Goal: Transaction & Acquisition: Purchase product/service

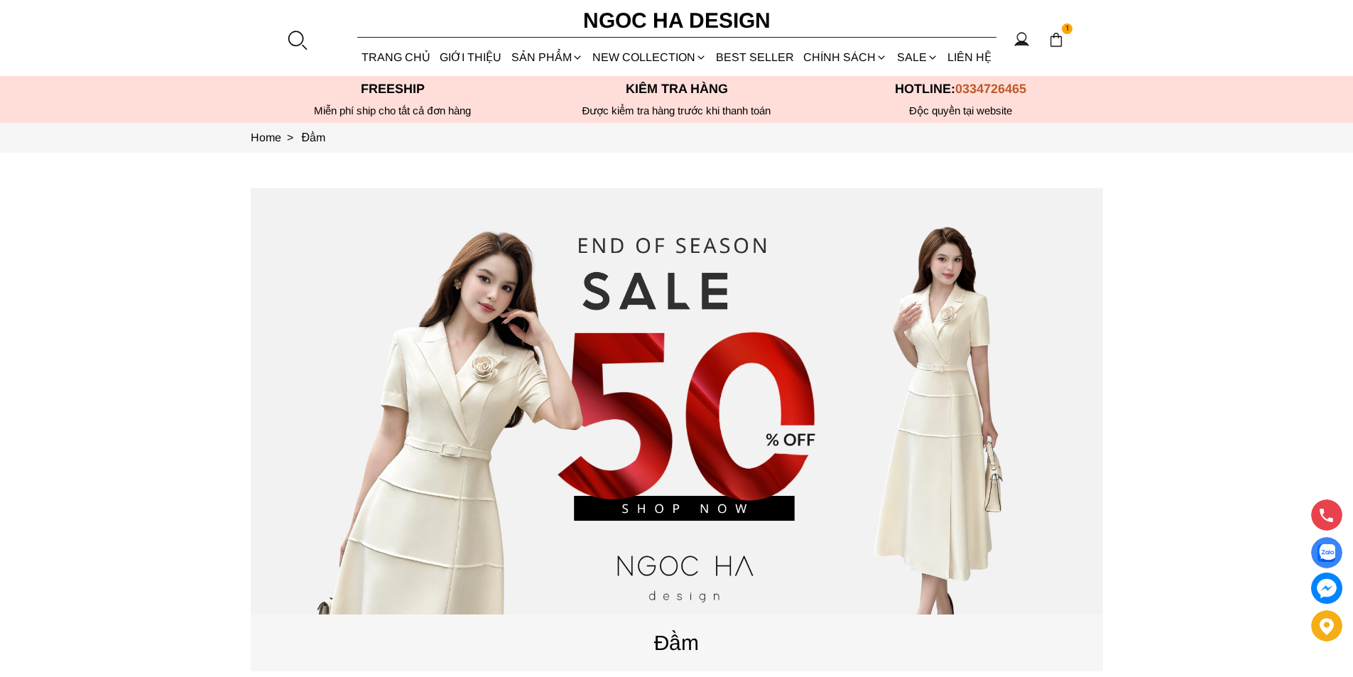
scroll to position [426, 0]
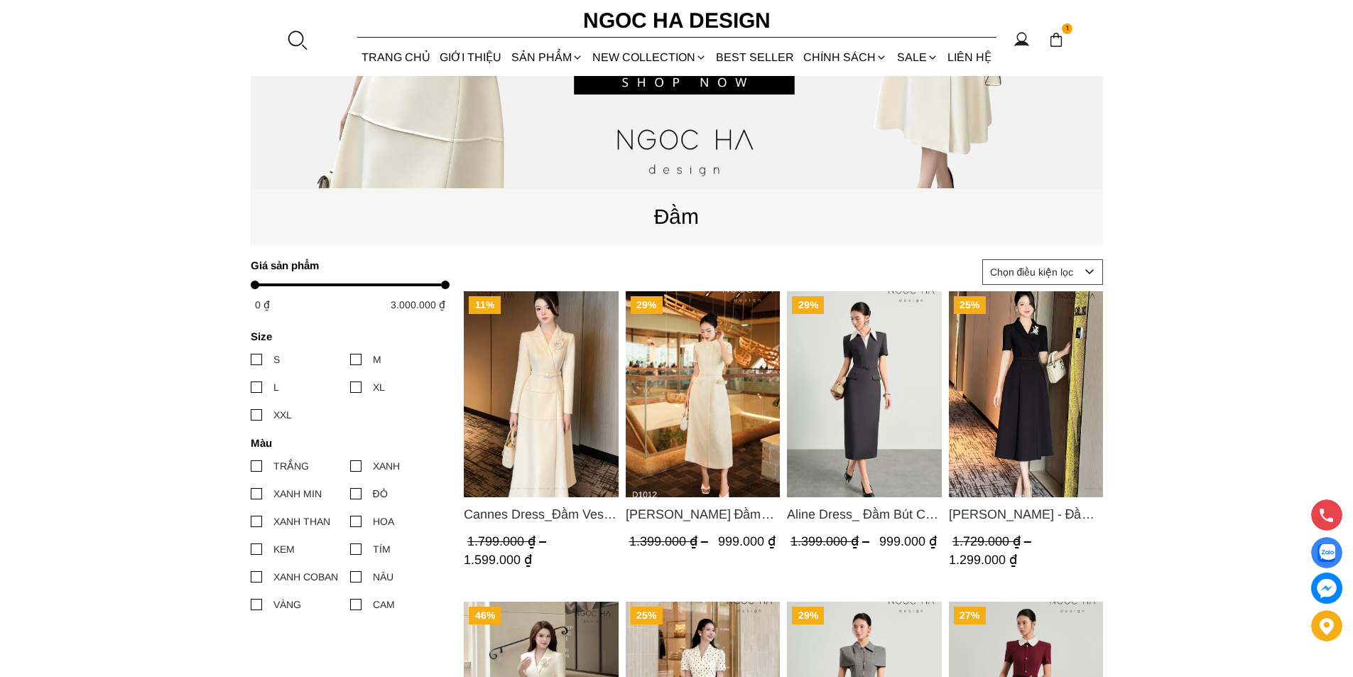
click at [477, 410] on img "Product image - Cannes Dress_Đầm Vest Tay Dài Đính Hoa Màu Kem D764" at bounding box center [541, 394] width 155 height 206
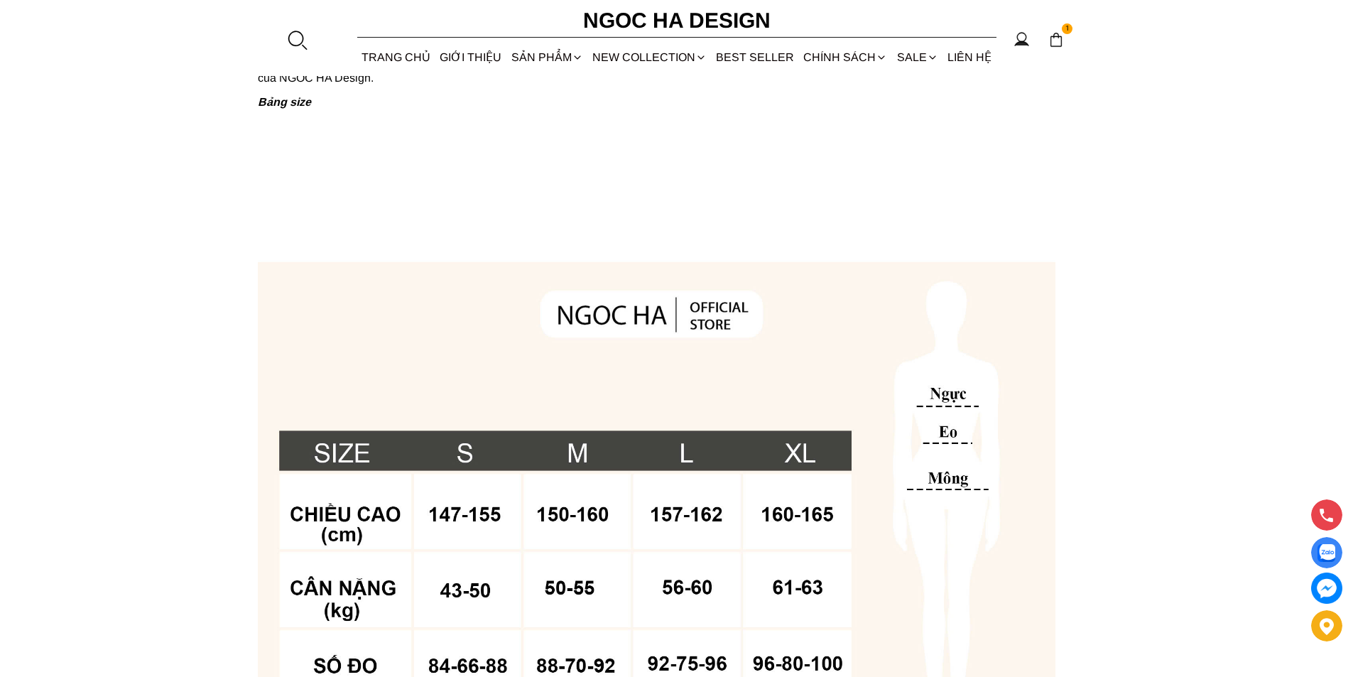
scroll to position [1137, 0]
